Goal: Task Accomplishment & Management: Manage account settings

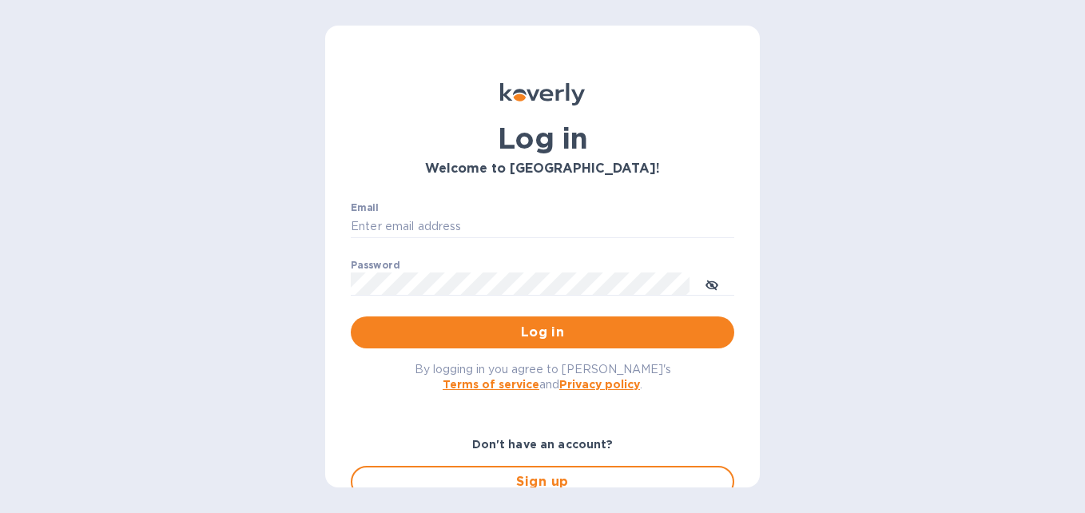
type input "[EMAIL_ADDRESS][DOMAIN_NAME]"
click at [939, 4] on div "Log in Welcome to [GEOGRAPHIC_DATA]! Email [EMAIL_ADDRESS][DOMAIN_NAME] ​ Passw…" at bounding box center [542, 256] width 1085 height 513
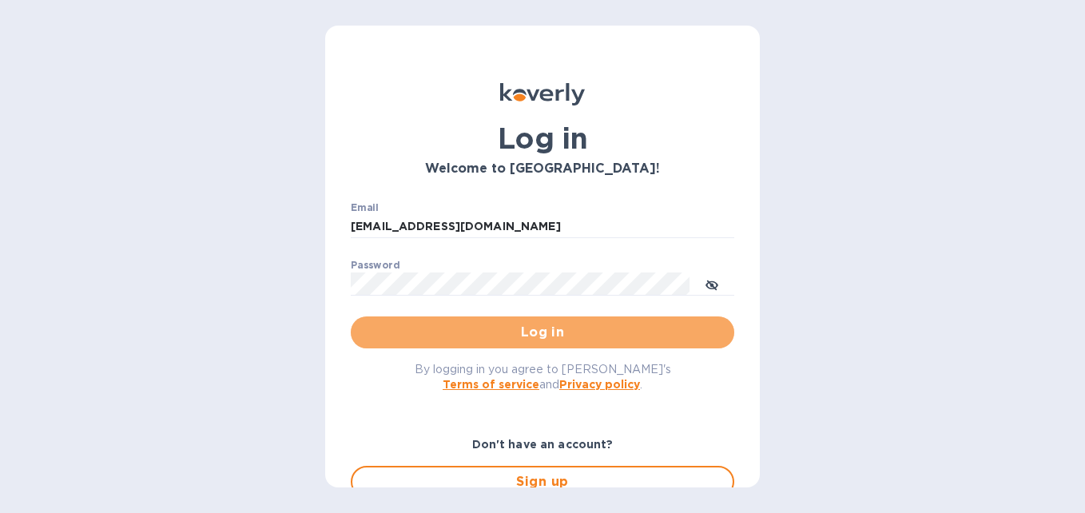
click at [569, 330] on span "Log in" at bounding box center [542, 332] width 358 height 19
